Goal: Information Seeking & Learning: Learn about a topic

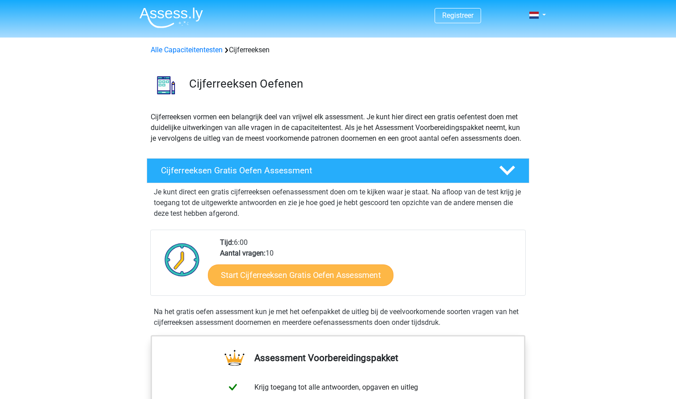
click at [289, 280] on link "Start Cijferreeksen Gratis Oefen Assessment" at bounding box center [301, 274] width 186 height 21
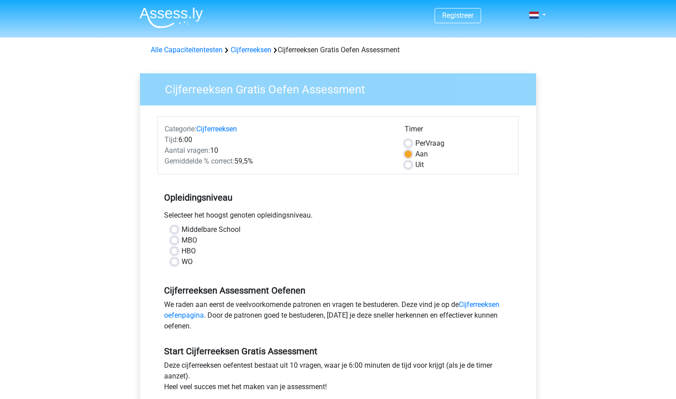
click at [182, 261] on label "WO" at bounding box center [187, 262] width 11 height 11
click at [175, 261] on input "WO" at bounding box center [174, 261] width 7 height 9
radio input "true"
click at [182, 251] on label "HBO" at bounding box center [189, 251] width 14 height 11
click at [177, 251] on input "HBO" at bounding box center [174, 250] width 7 height 9
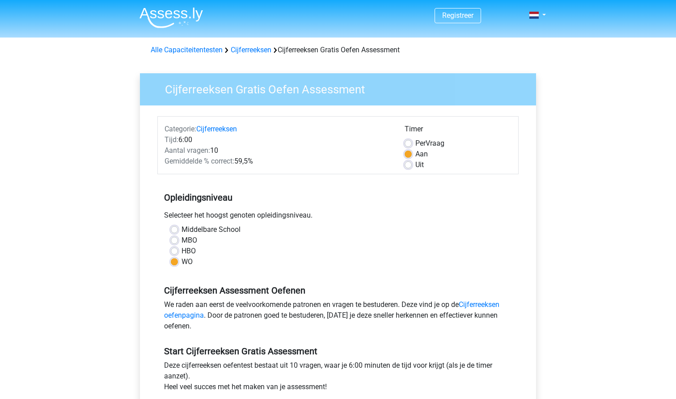
radio input "true"
click at [184, 230] on label "Middelbare School" at bounding box center [211, 230] width 59 height 11
click at [178, 230] on input "Middelbare School" at bounding box center [174, 229] width 7 height 9
radio input "true"
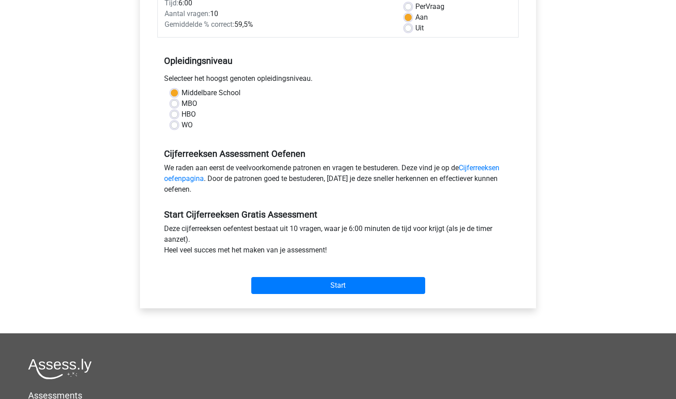
scroll to position [139, 0]
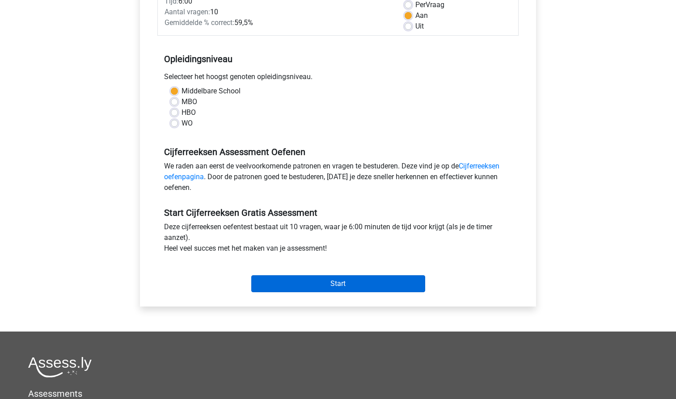
click at [350, 283] on input "Start" at bounding box center [338, 284] width 174 height 17
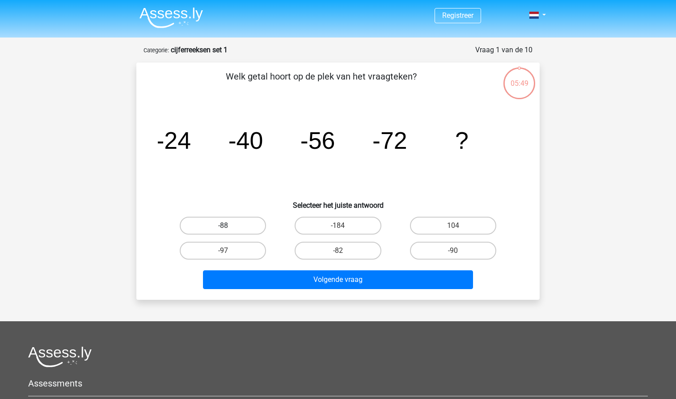
click at [215, 225] on label "-88" at bounding box center [223, 226] width 86 height 18
click at [223, 226] on input "-88" at bounding box center [226, 229] width 6 height 6
radio input "true"
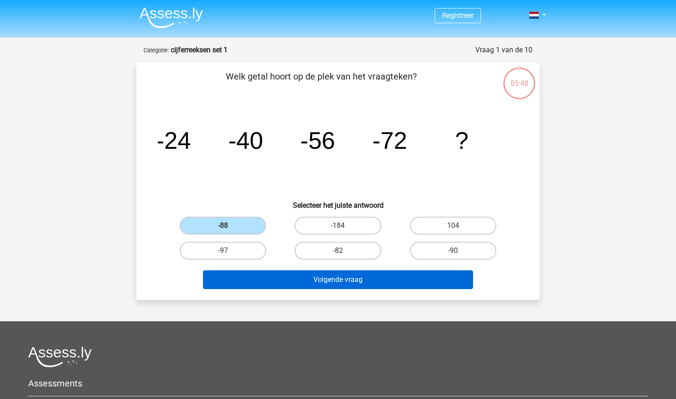
click at [244, 279] on button "Volgende vraag" at bounding box center [338, 280] width 271 height 19
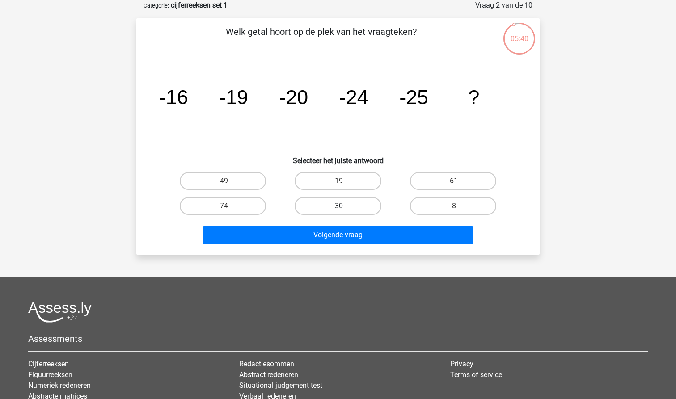
click at [335, 213] on label "-30" at bounding box center [338, 206] width 86 height 18
click at [338, 212] on input "-30" at bounding box center [341, 209] width 6 height 6
radio input "true"
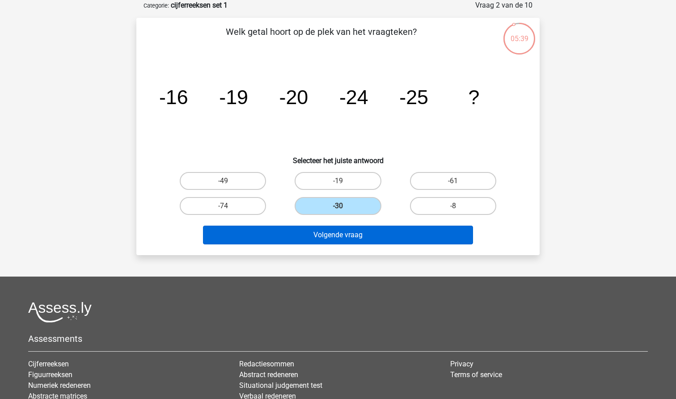
click at [337, 236] on button "Volgende vraag" at bounding box center [338, 235] width 271 height 19
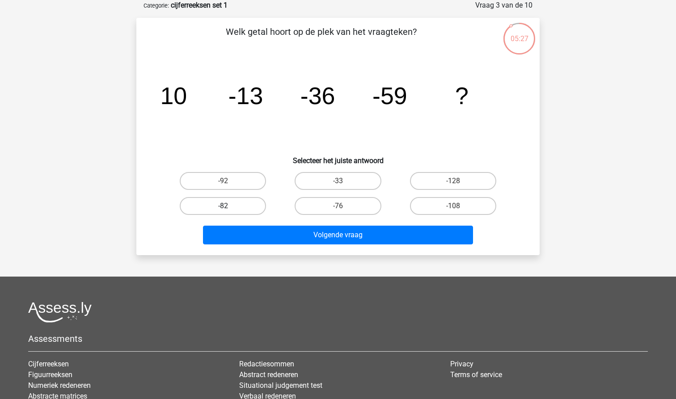
click at [257, 203] on label "-82" at bounding box center [223, 206] width 86 height 18
click at [229, 206] on input "-82" at bounding box center [226, 209] width 6 height 6
radio input "true"
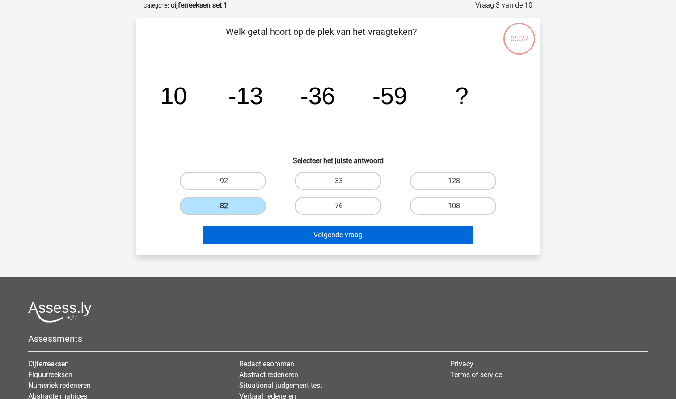
click at [281, 241] on button "Volgende vraag" at bounding box center [338, 235] width 271 height 19
